Goal: Transaction & Acquisition: Purchase product/service

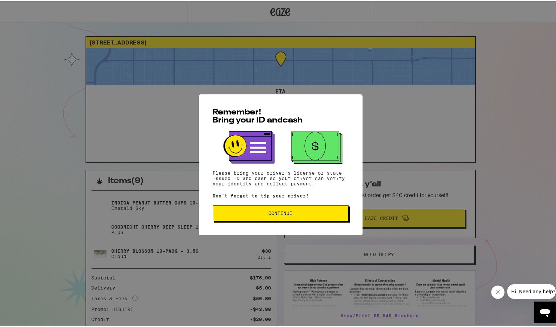
click at [289, 214] on span "Continue" at bounding box center [281, 211] width 124 height 5
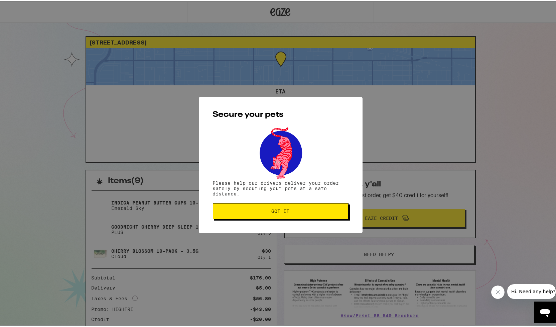
click at [287, 212] on span "Got it" at bounding box center [281, 209] width 18 height 5
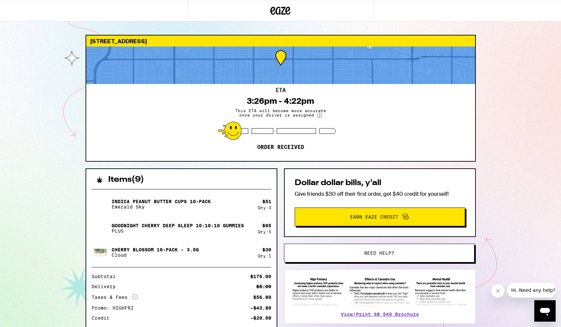
click at [22, 77] on div "8639 Hatillo Ave Los Angeles 91306 ETA 3:26pm - 4:22pm This ETA will become mor…" at bounding box center [280, 186] width 561 height 373
click at [50, 129] on div "8639 Hatillo Ave Los Angeles 91306 ETA 3:26pm - 4:22pm This ETA will become mor…" at bounding box center [280, 186] width 561 height 373
click at [22, 123] on div "8639 Hatillo Ave Los Angeles 91306 ETA 3:26pm - 4:22pm This ETA will become mor…" at bounding box center [280, 186] width 561 height 373
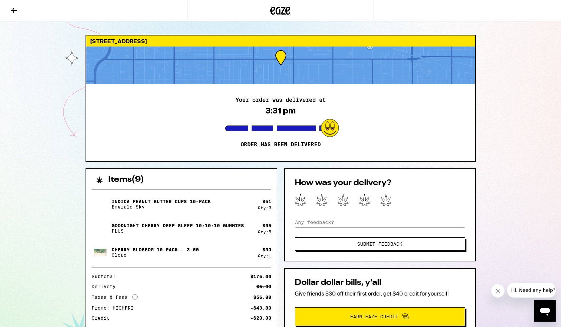
click at [40, 111] on div "8639 Hatillo Ave Los Angeles 91306 Your order was delivered at 3:31 pm Order ha…" at bounding box center [280, 232] width 561 height 464
click at [280, 10] on icon at bounding box center [280, 11] width 20 height 12
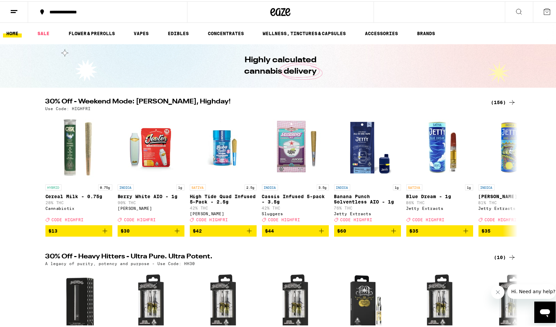
click at [11, 120] on div "30% Off - Weekend Mode: Friyay, Highday! (156) Use Code: HIGHFRI HYBRID 0.75g C…" at bounding box center [280, 166] width 561 height 138
